Goal: Navigation & Orientation: Find specific page/section

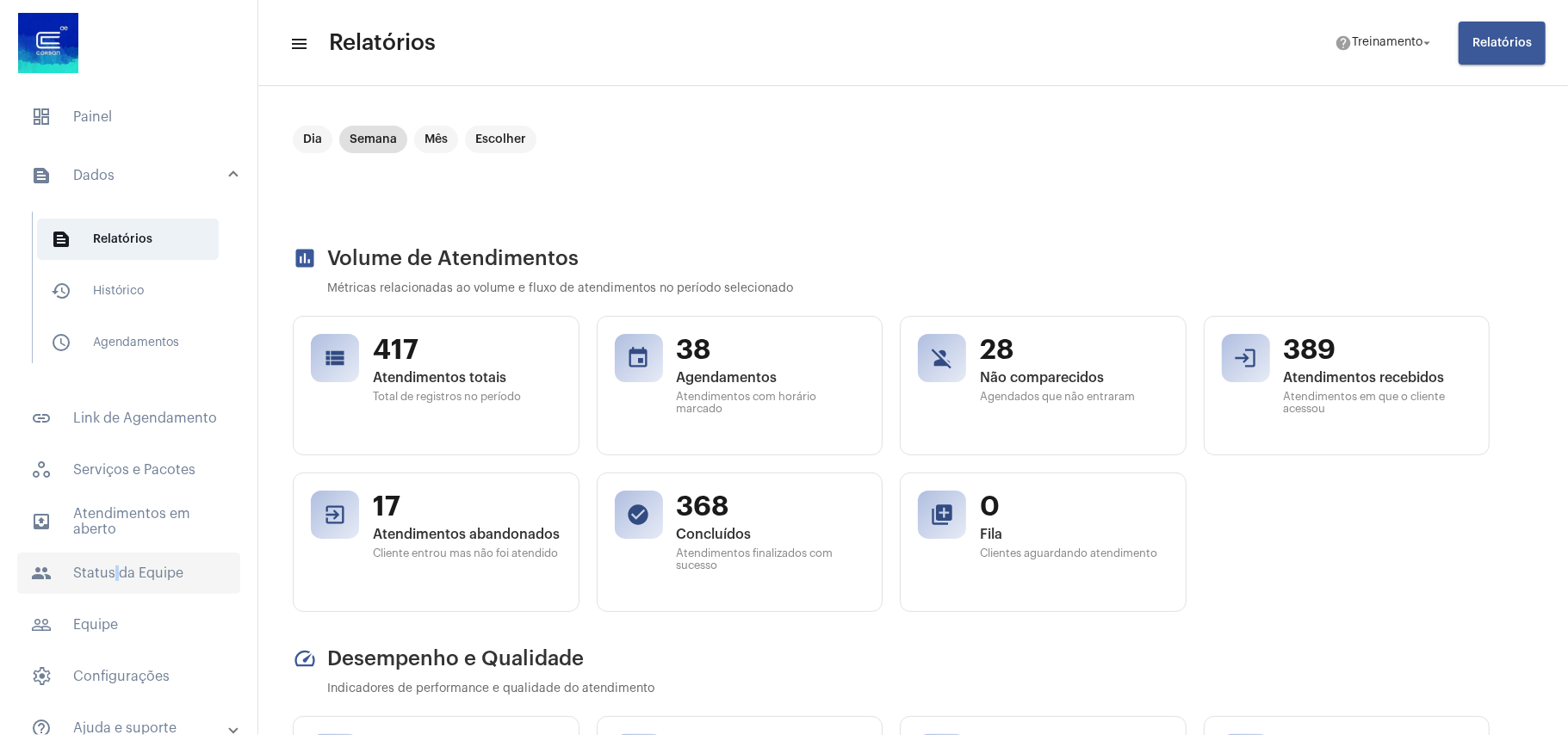
click at [108, 553] on span "people Status da Equipe" at bounding box center [129, 573] width 223 height 41
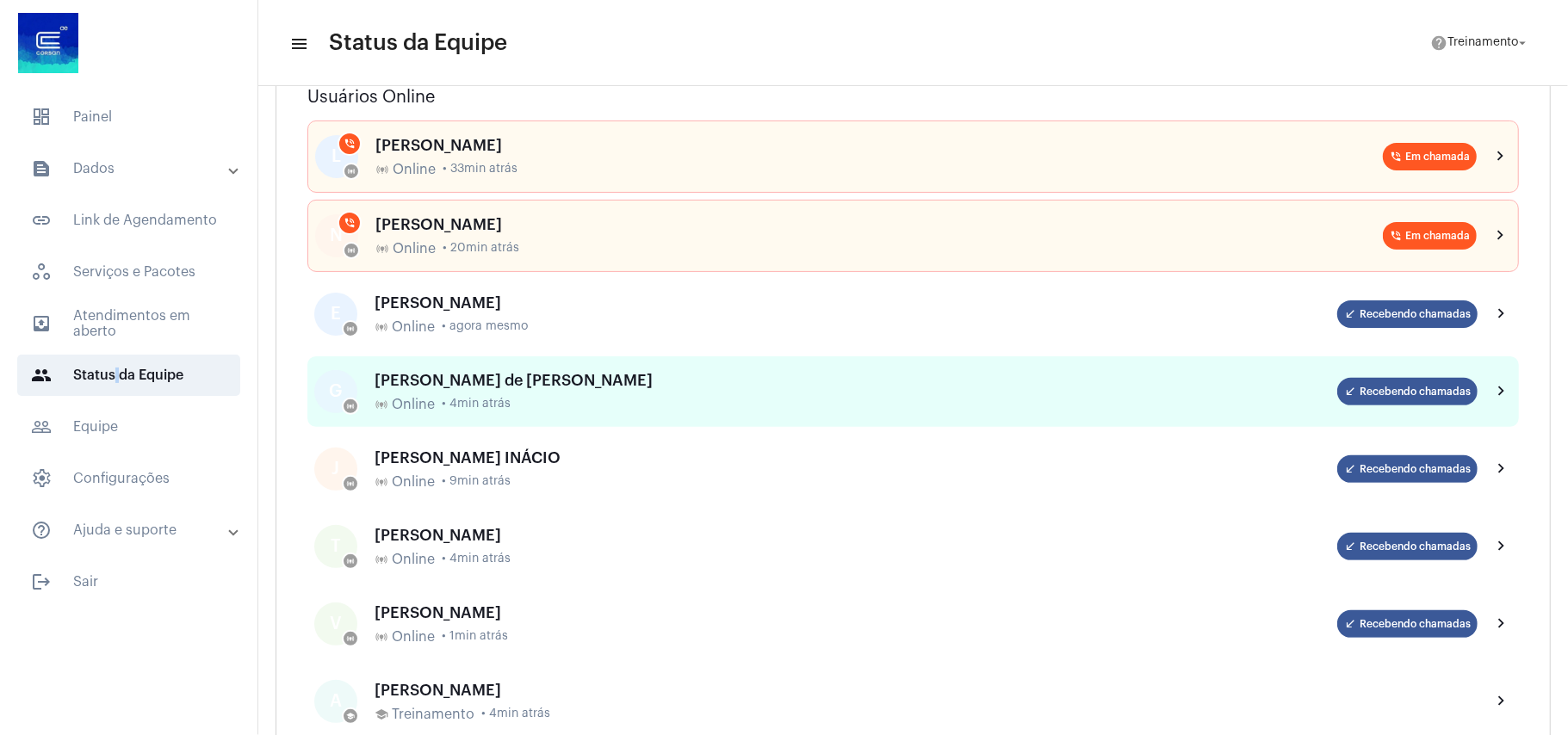
scroll to position [345, 0]
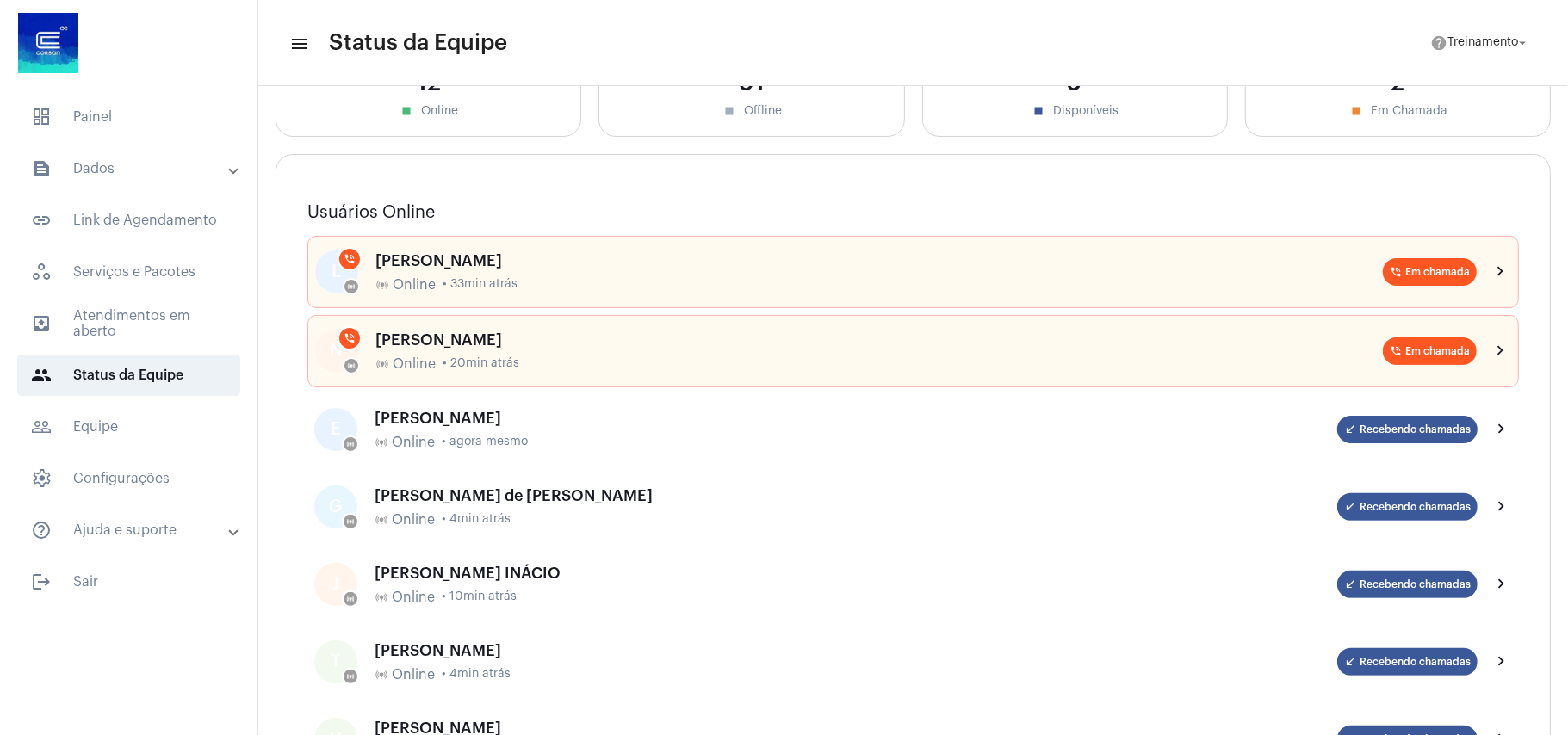
scroll to position [115, 0]
